Goal: Information Seeking & Learning: Learn about a topic

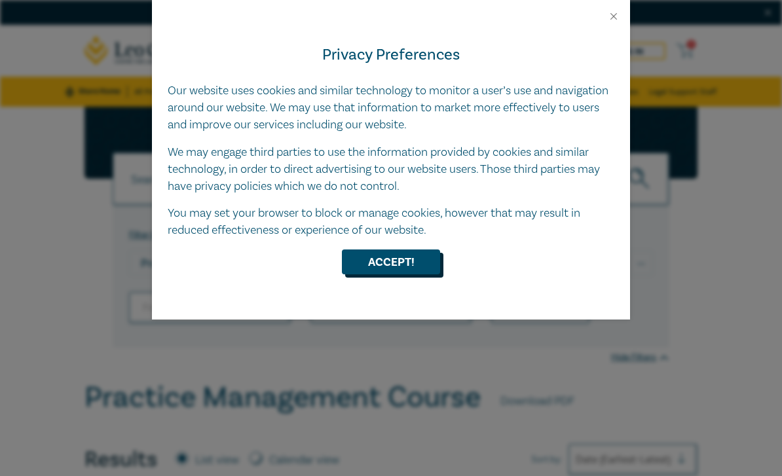
click at [419, 258] on button "Accept!" at bounding box center [391, 261] width 98 height 25
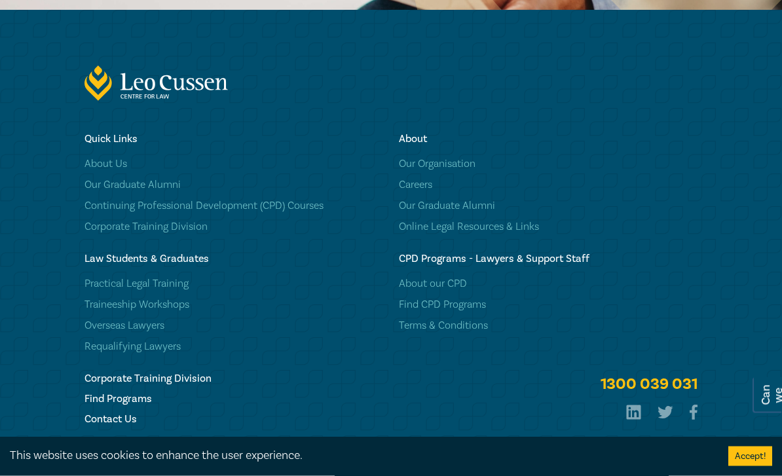
scroll to position [1873, 0]
click at [458, 290] on link "About our CPD" at bounding box center [548, 283] width 299 height 13
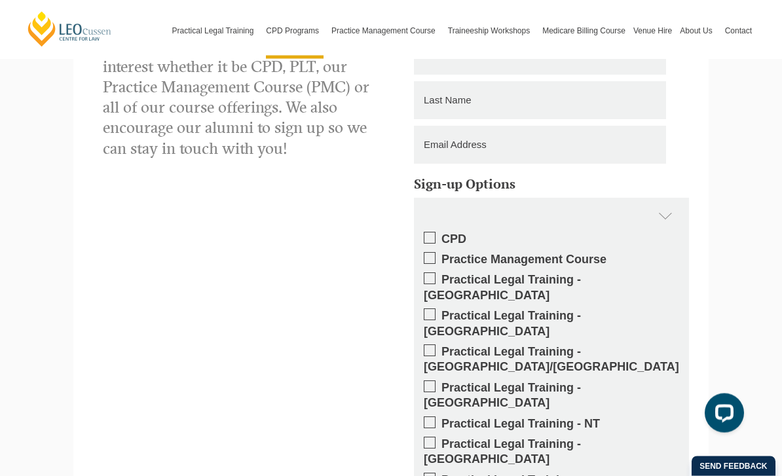
scroll to position [2243, 0]
click at [440, 272] on label "Practical Legal Training - [GEOGRAPHIC_DATA]" at bounding box center [551, 287] width 255 height 31
click at [441, 275] on input "Practical Legal Training - [GEOGRAPHIC_DATA]" at bounding box center [441, 275] width 0 height 0
click at [433, 252] on span at bounding box center [430, 258] width 12 height 12
click at [441, 255] on input "Practice Management Course" at bounding box center [441, 255] width 0 height 0
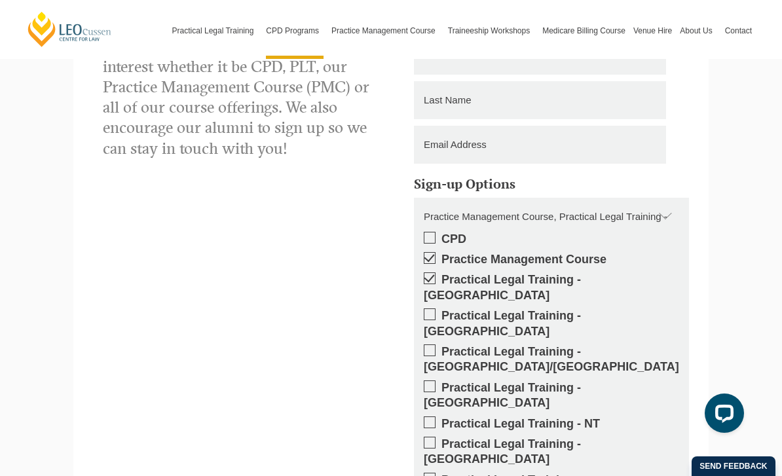
click at [435, 198] on div "Practice Management Course, Practical Legal Training - VIC" at bounding box center [551, 217] width 275 height 38
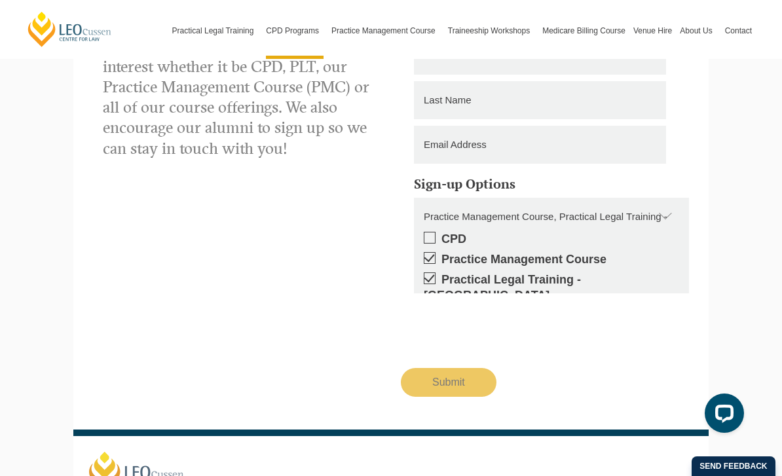
scroll to position [2187, 0]
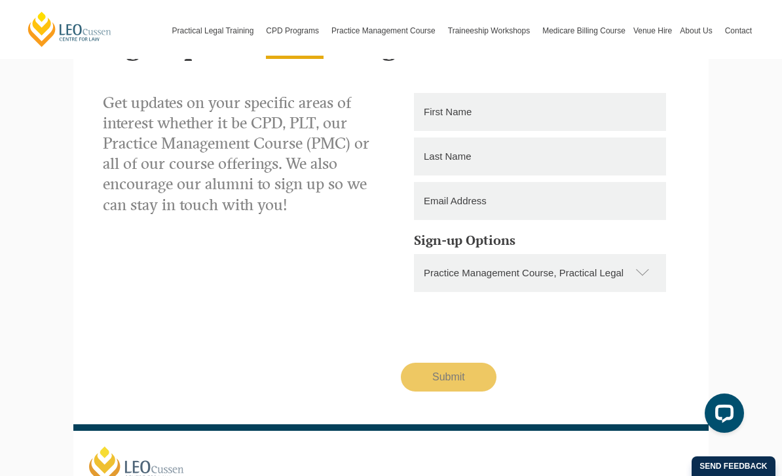
click at [599, 254] on div "Practice Management Course, Practical Legal Training - VIC" at bounding box center [540, 273] width 252 height 38
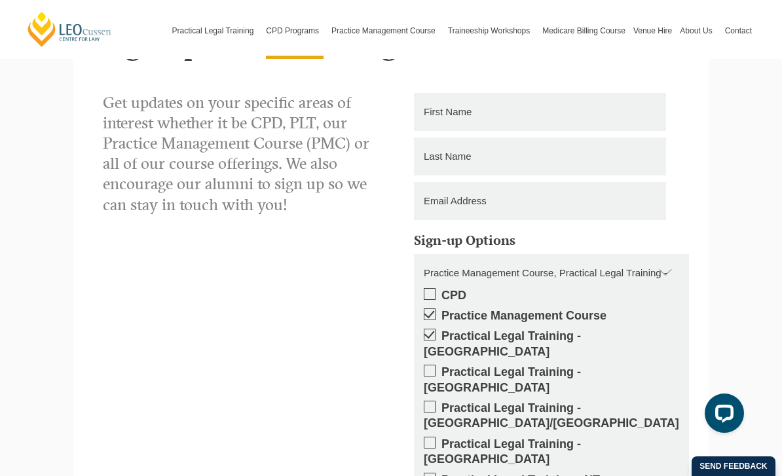
click at [436, 288] on label "CPD" at bounding box center [551, 295] width 255 height 15
click at [441, 291] on input "CPD" at bounding box center [441, 291] width 0 height 0
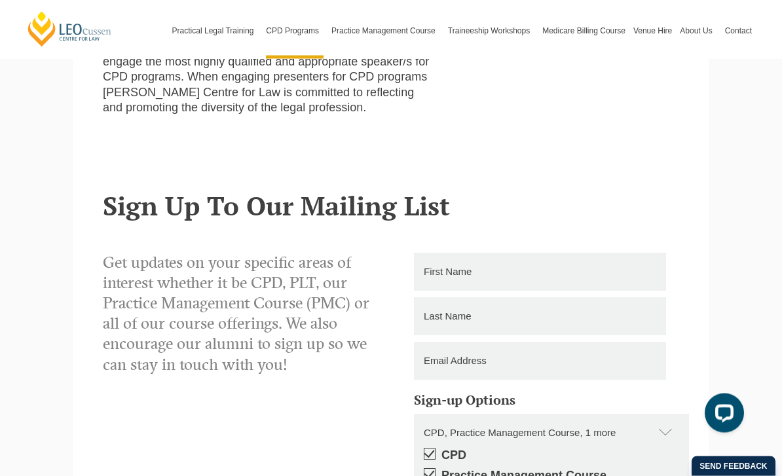
scroll to position [2020, 0]
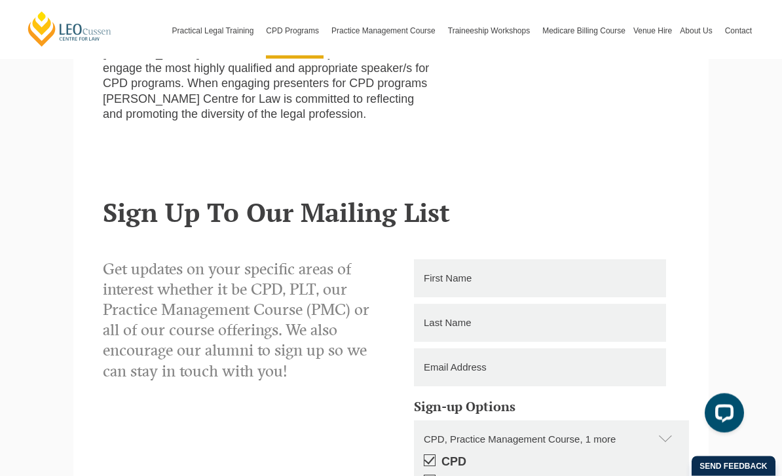
click at [502, 260] on input "text" at bounding box center [540, 279] width 252 height 38
type input "Samantha"
type input "Dunn"
type input "d"
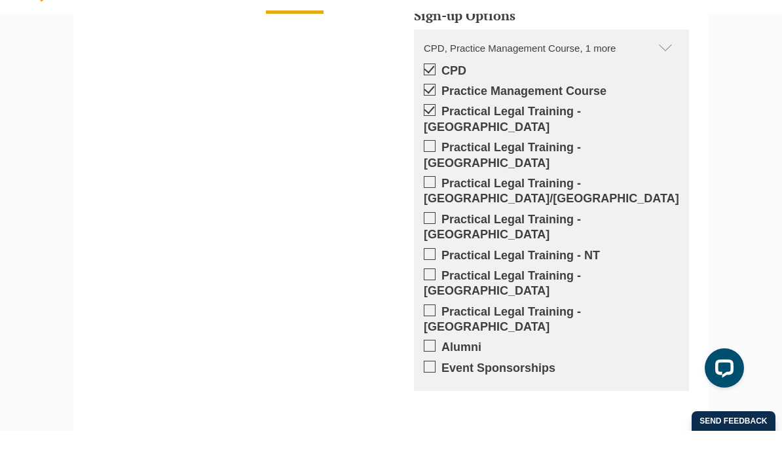
scroll to position [2462, 0]
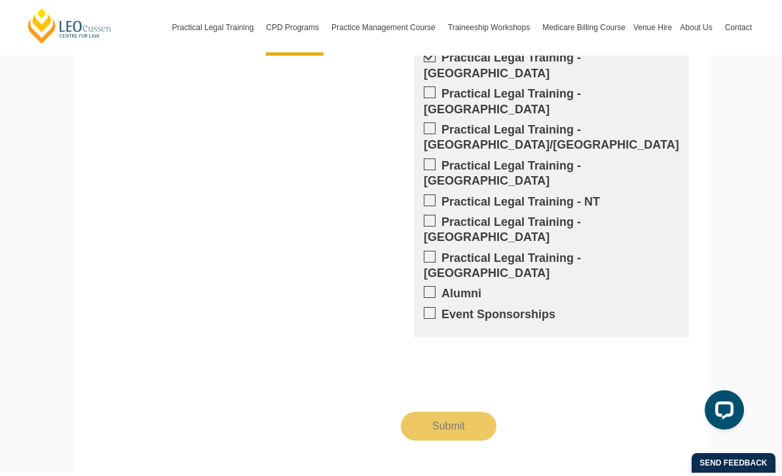
type input "samanthadunn10010@gmail.com"
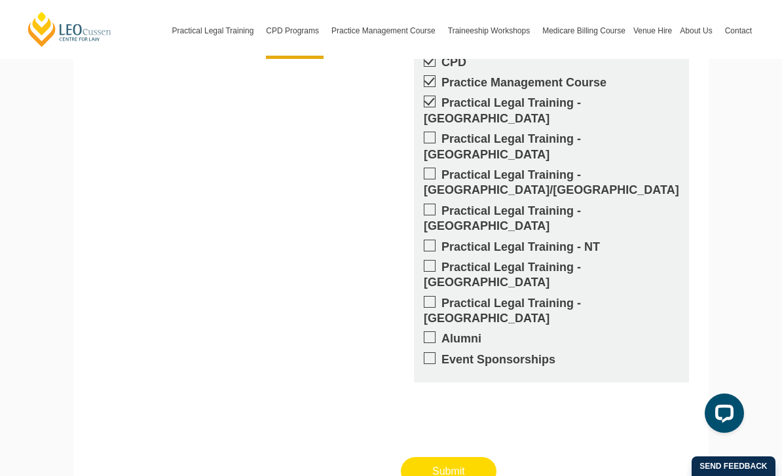
click at [458, 457] on input "Submit" at bounding box center [449, 471] width 96 height 29
type input "Submitting"
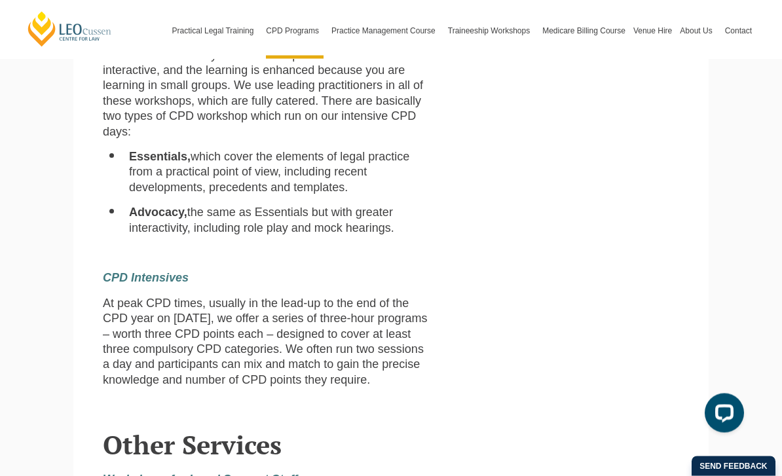
scroll to position [913, 0]
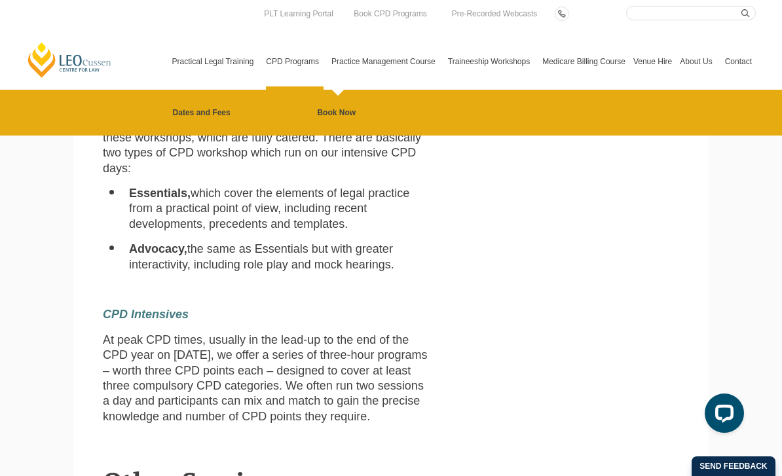
click at [390, 62] on link "Practice Management Course" at bounding box center [385, 61] width 117 height 56
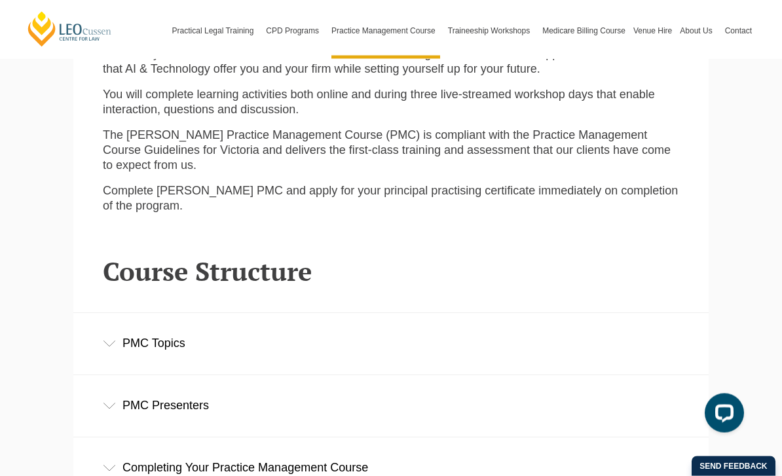
scroll to position [1702, 0]
click at [137, 313] on div "PMC Topics" at bounding box center [390, 343] width 635 height 61
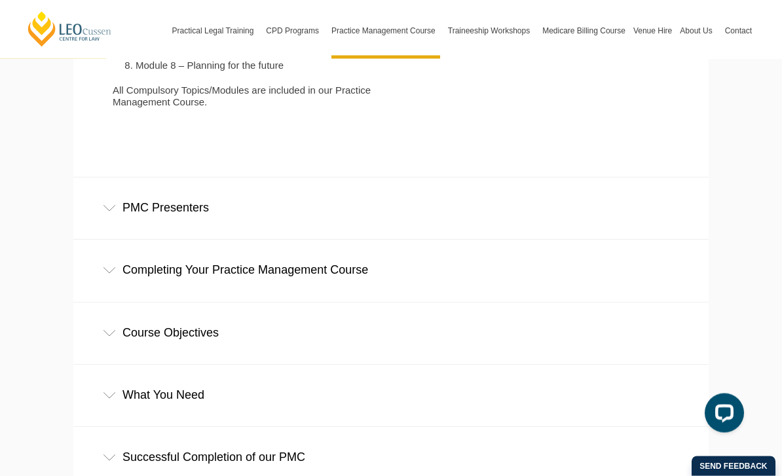
scroll to position [2242, 0]
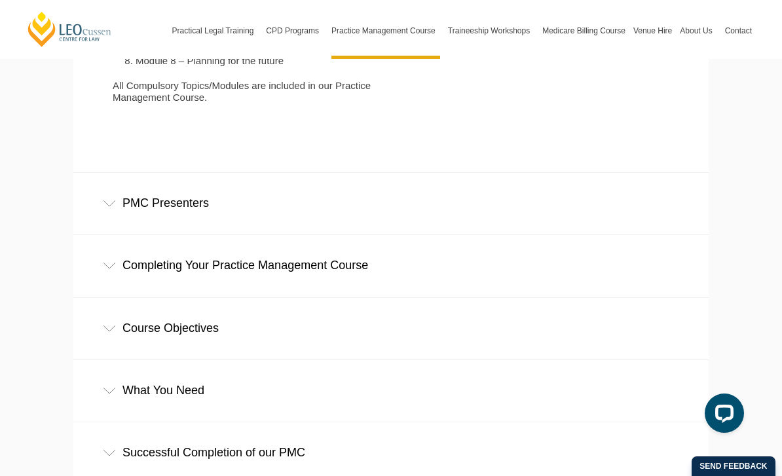
click at [143, 173] on div "PMC Presenters" at bounding box center [390, 203] width 635 height 61
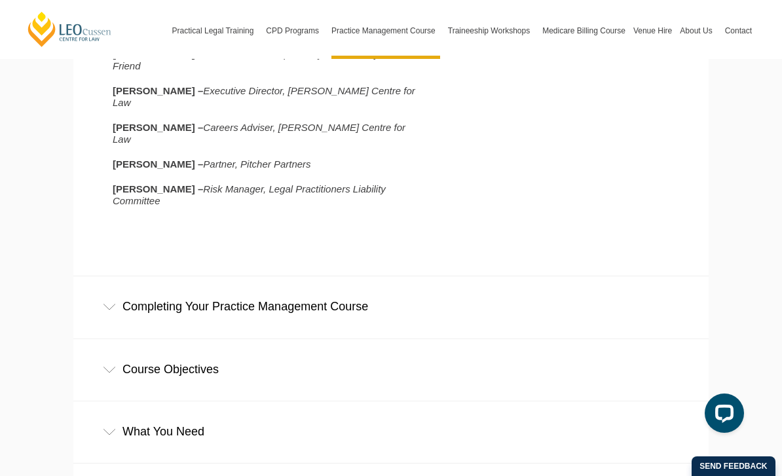
scroll to position [2565, 0]
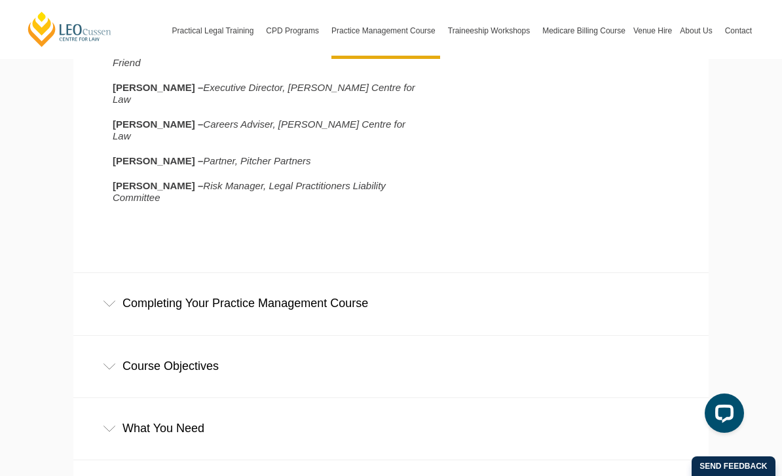
click at [121, 273] on div "Completing Your Practice Management Course" at bounding box center [390, 303] width 635 height 61
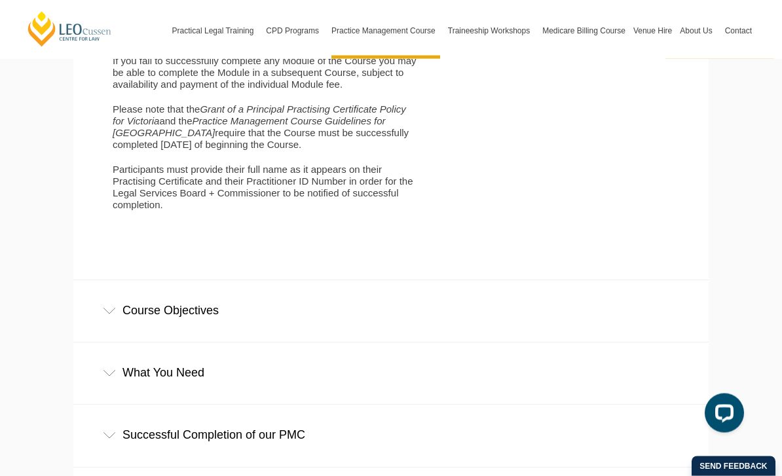
scroll to position [3278, 0]
click at [187, 280] on div "Course Objectives" at bounding box center [390, 310] width 635 height 61
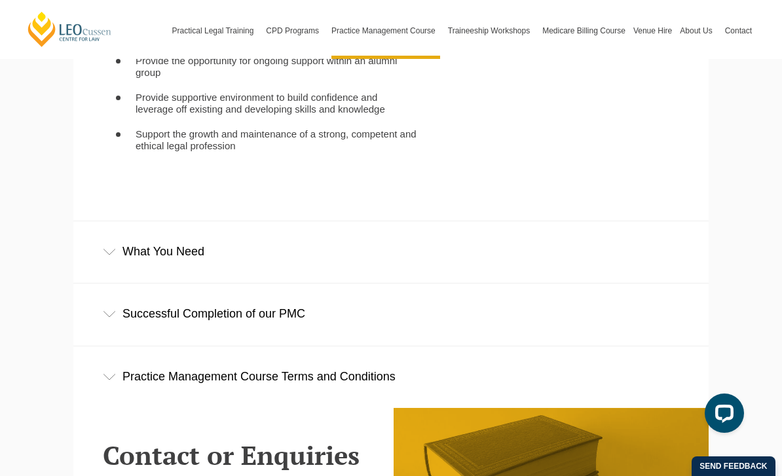
scroll to position [3693, 0]
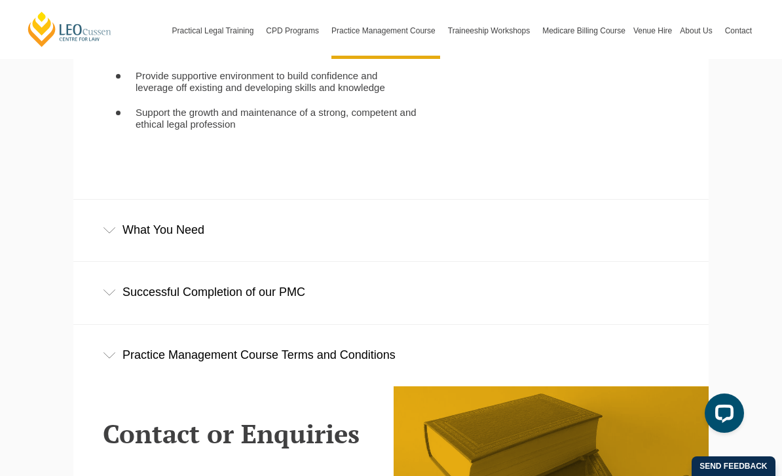
click at [169, 200] on div "What You Need" at bounding box center [390, 230] width 635 height 61
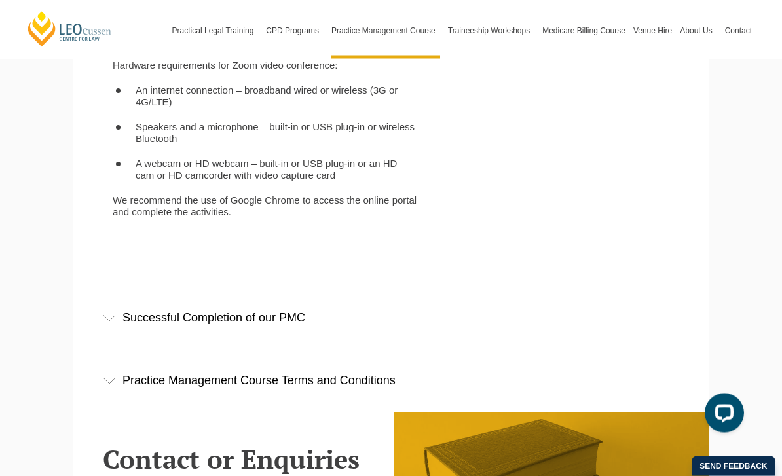
scroll to position [4033, 0]
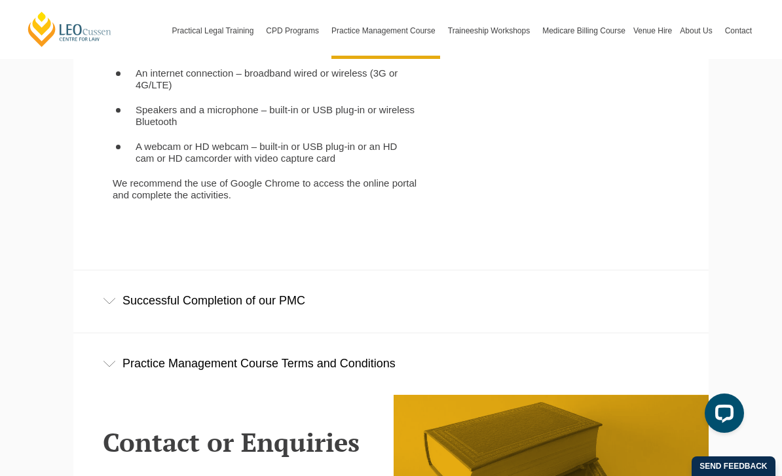
click at [175, 270] on div "Successful Completion of our PMC" at bounding box center [390, 300] width 635 height 61
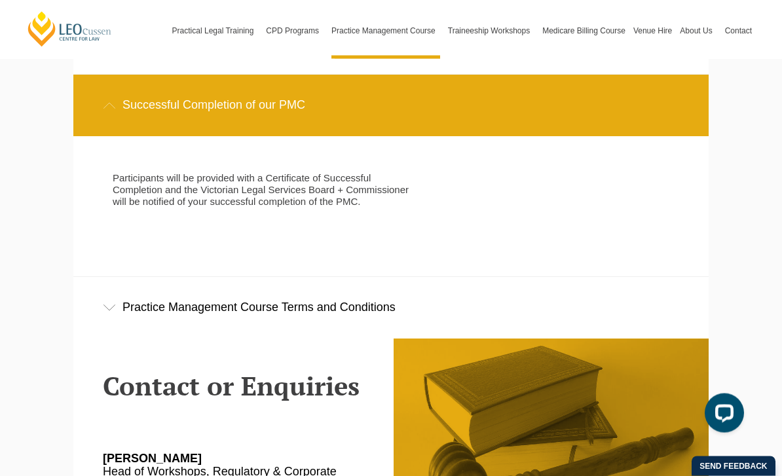
scroll to position [4241, 0]
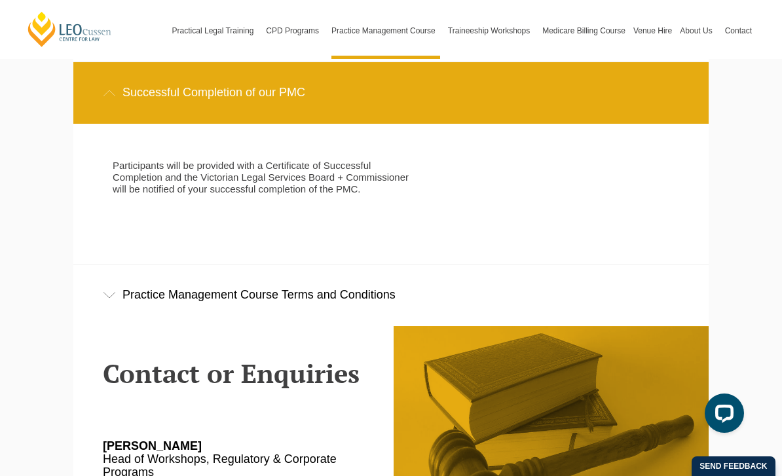
click at [152, 265] on div "Practice Management Course Terms and Conditions" at bounding box center [390, 295] width 635 height 61
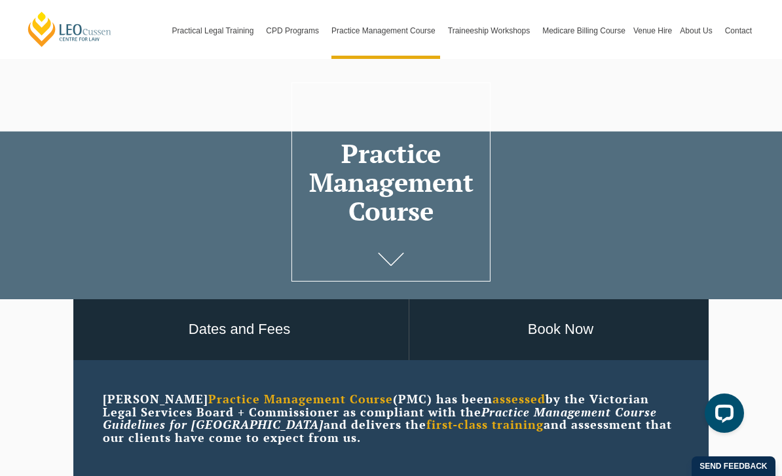
scroll to position [0, 0]
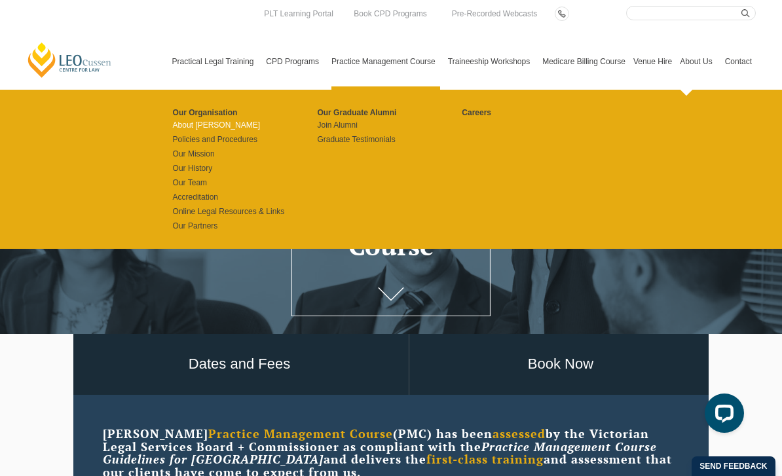
click at [191, 124] on link "About [PERSON_NAME]" at bounding box center [241, 125] width 136 height 10
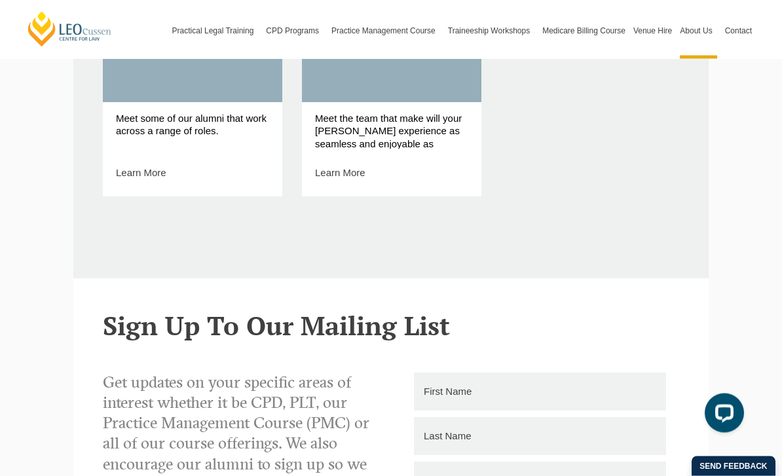
scroll to position [888, 0]
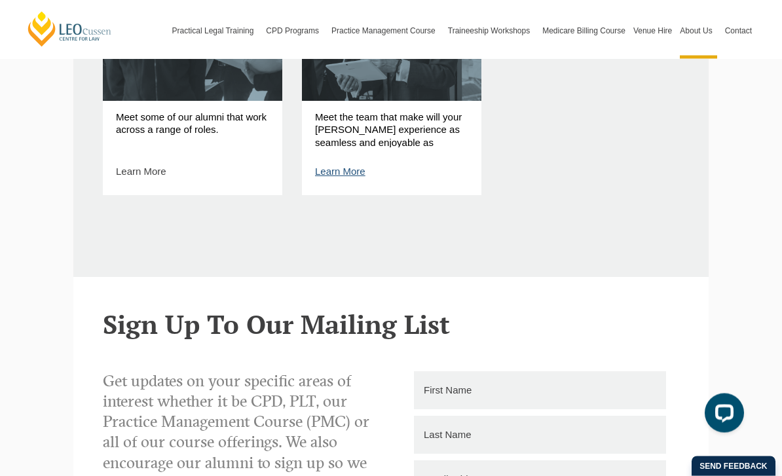
click at [348, 166] on link "Learn More" at bounding box center [340, 171] width 50 height 11
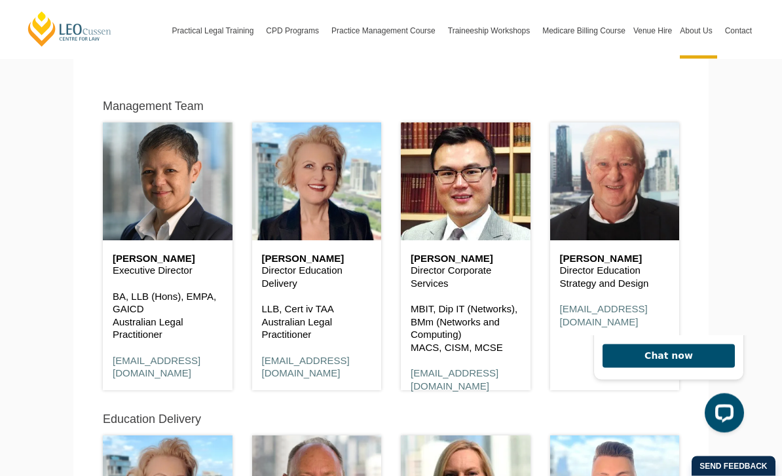
scroll to position [622, 0]
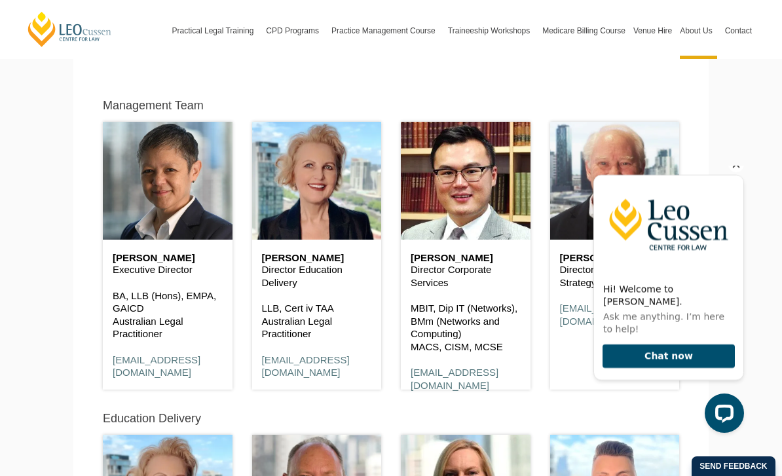
click at [743, 171] on div "Hi! Welcome to [PERSON_NAME]. Ask me anything. I’m here to help! Chat now" at bounding box center [668, 274] width 151 height 237
click at [729, 172] on icon "Hide greeting" at bounding box center [736, 164] width 16 height 16
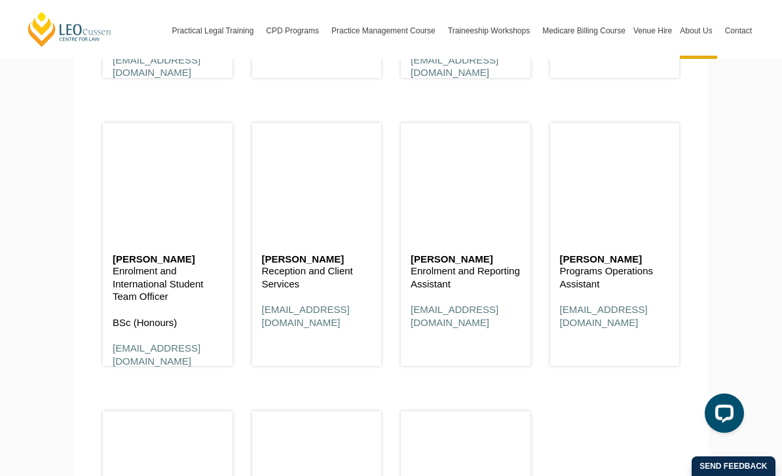
scroll to position [4111, 0]
